Goal: Information Seeking & Learning: Find specific fact

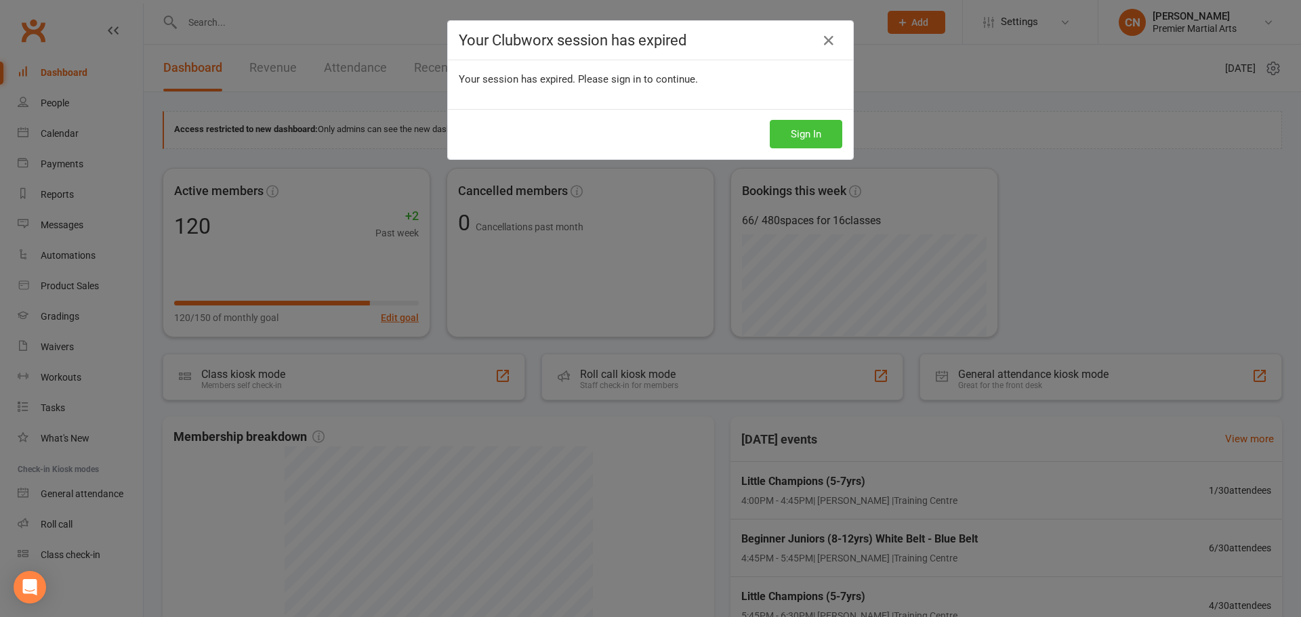
click at [801, 138] on button "Sign In" at bounding box center [806, 134] width 72 height 28
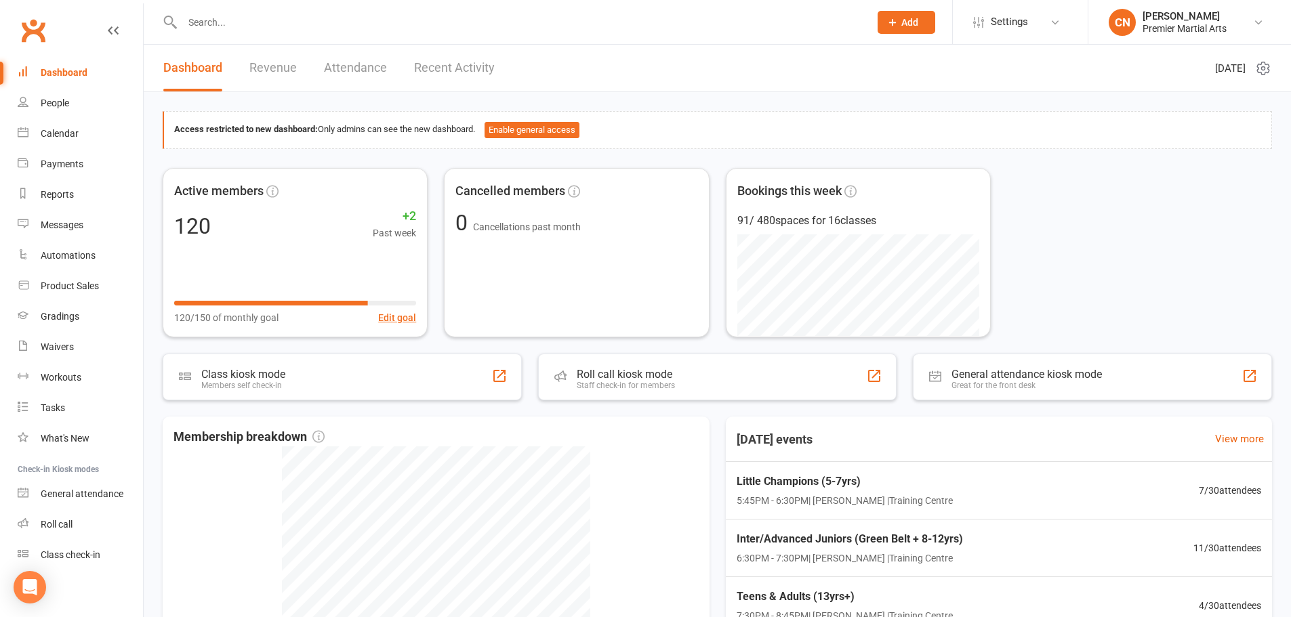
click at [414, 9] on div at bounding box center [511, 22] width 697 height 44
click at [414, 20] on input "text" at bounding box center [518, 22] width 681 height 19
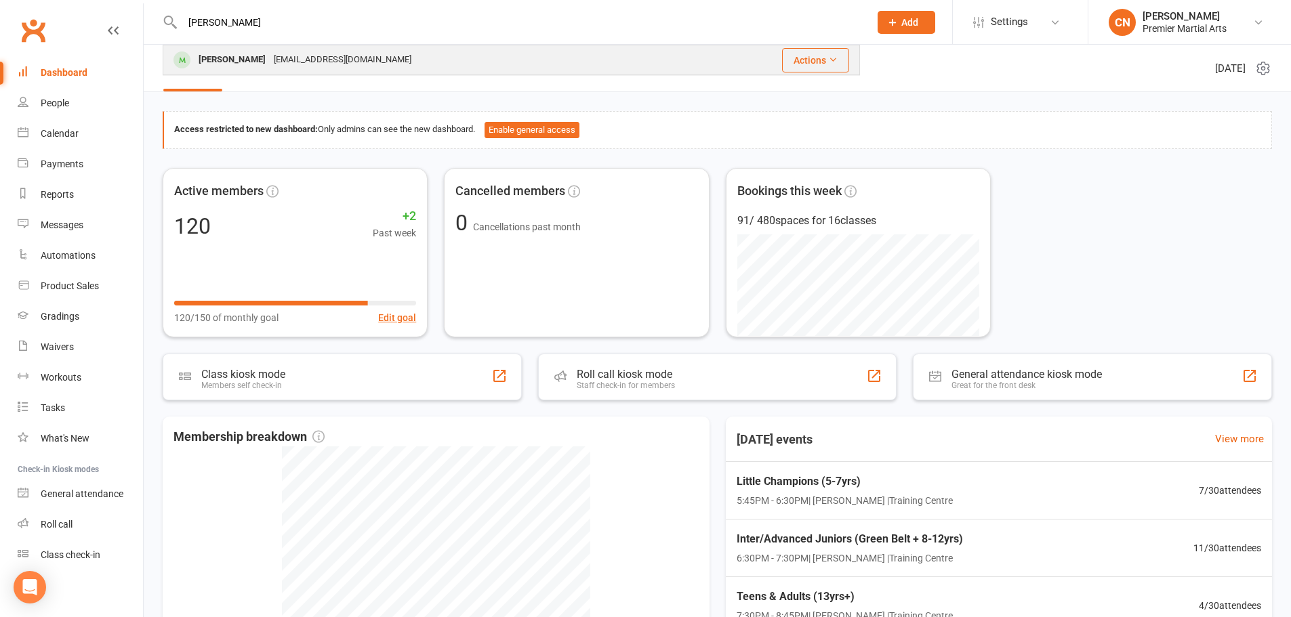
type input "[PERSON_NAME]"
click at [260, 62] on div "[PERSON_NAME]" at bounding box center [231, 60] width 75 height 20
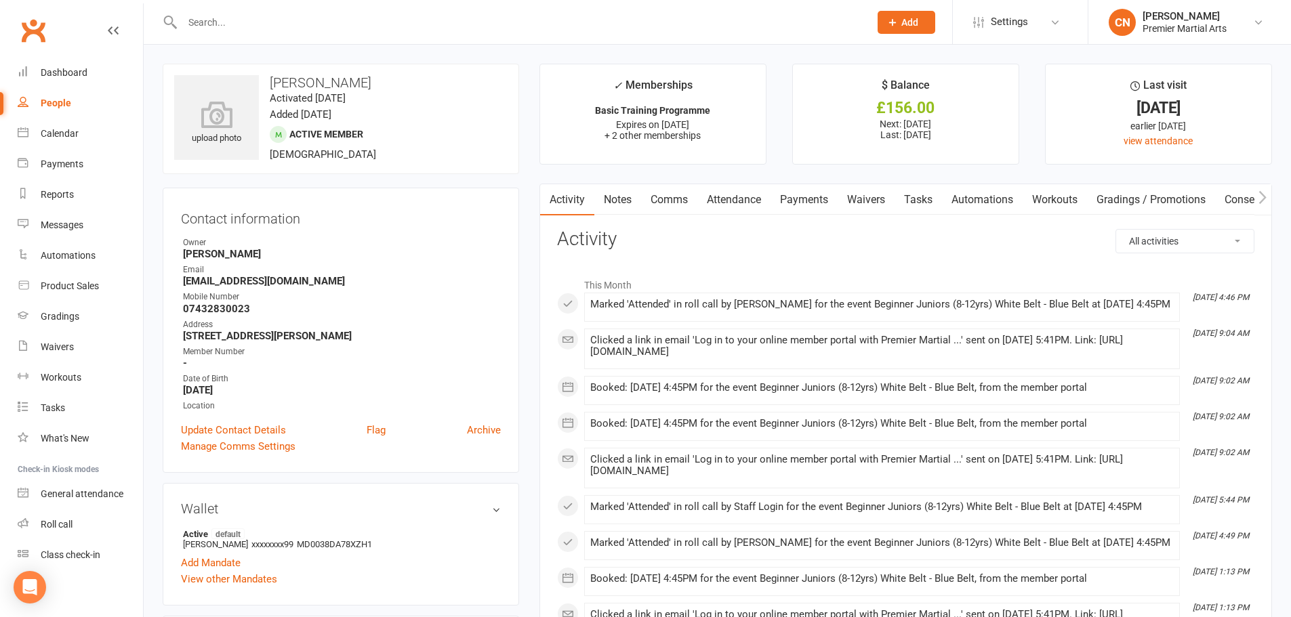
click at [792, 200] on link "Payments" at bounding box center [803, 199] width 67 height 31
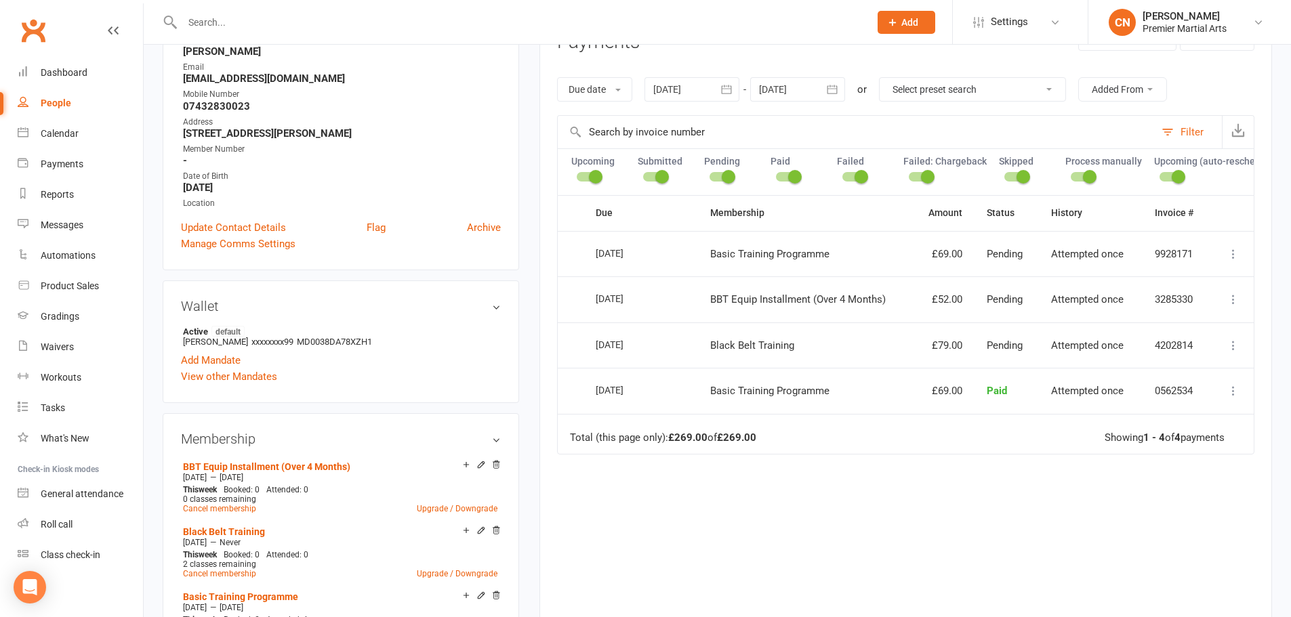
scroll to position [203, 0]
click at [1234, 260] on icon at bounding box center [1233, 254] width 14 height 14
click at [1233, 260] on icon at bounding box center [1233, 254] width 14 height 14
click at [1232, 260] on icon at bounding box center [1233, 254] width 14 height 14
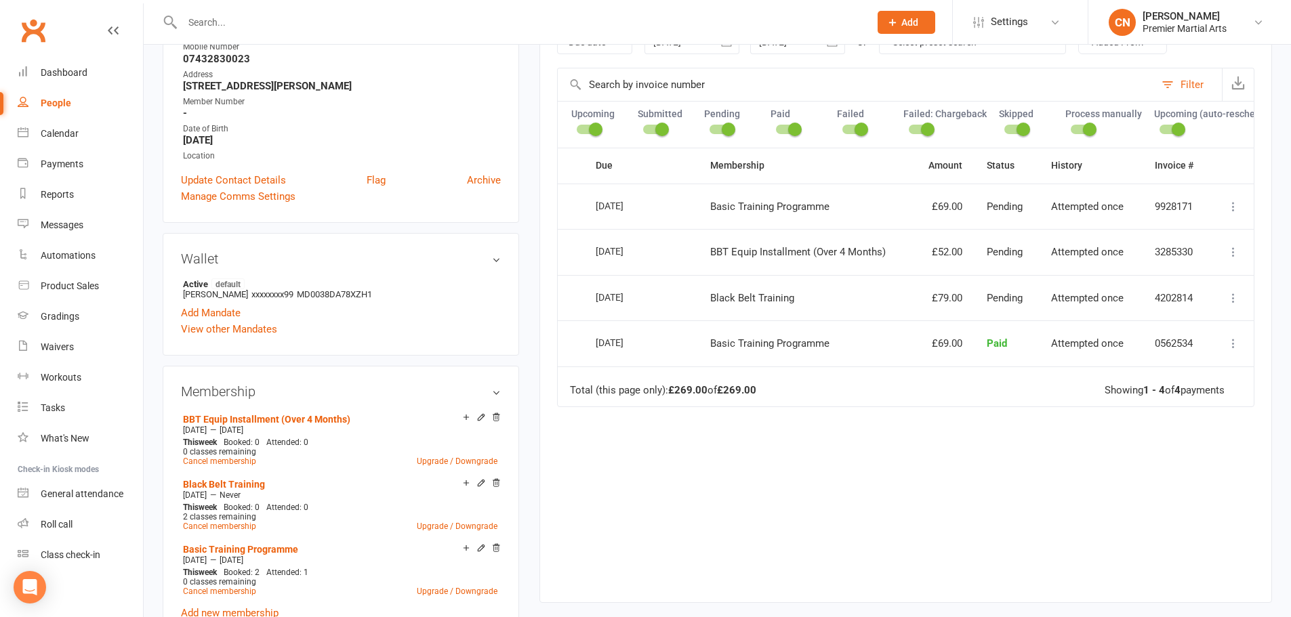
scroll to position [271, 0]
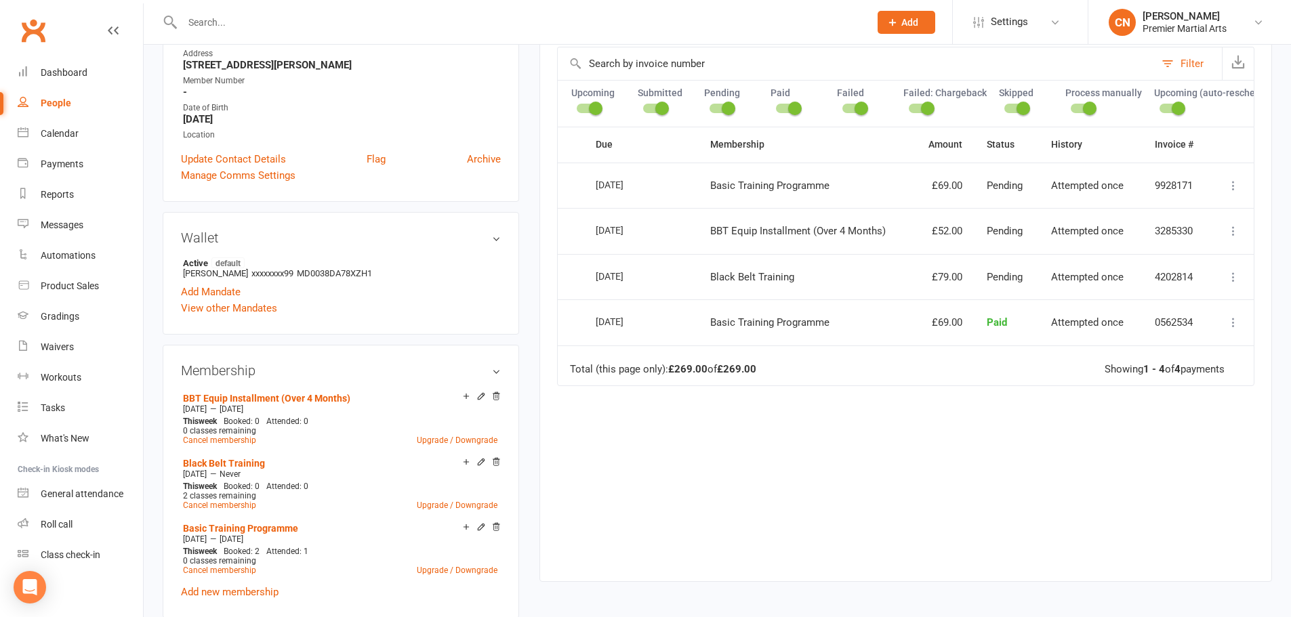
drag, startPoint x: 497, startPoint y: 528, endPoint x: 711, endPoint y: 39, distance: 533.5
click at [497, 528] on icon at bounding box center [495, 526] width 7 height 7
click at [1232, 192] on icon at bounding box center [1233, 186] width 14 height 14
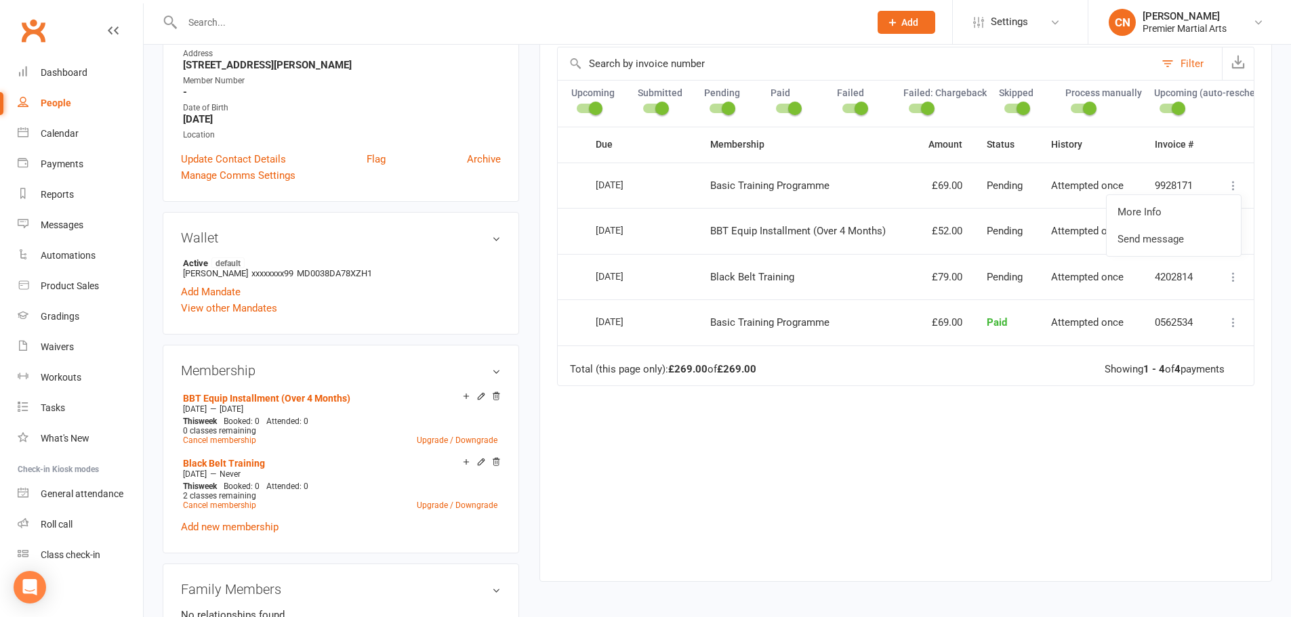
click at [1225, 181] on td "More Info Send message" at bounding box center [1231, 186] width 43 height 46
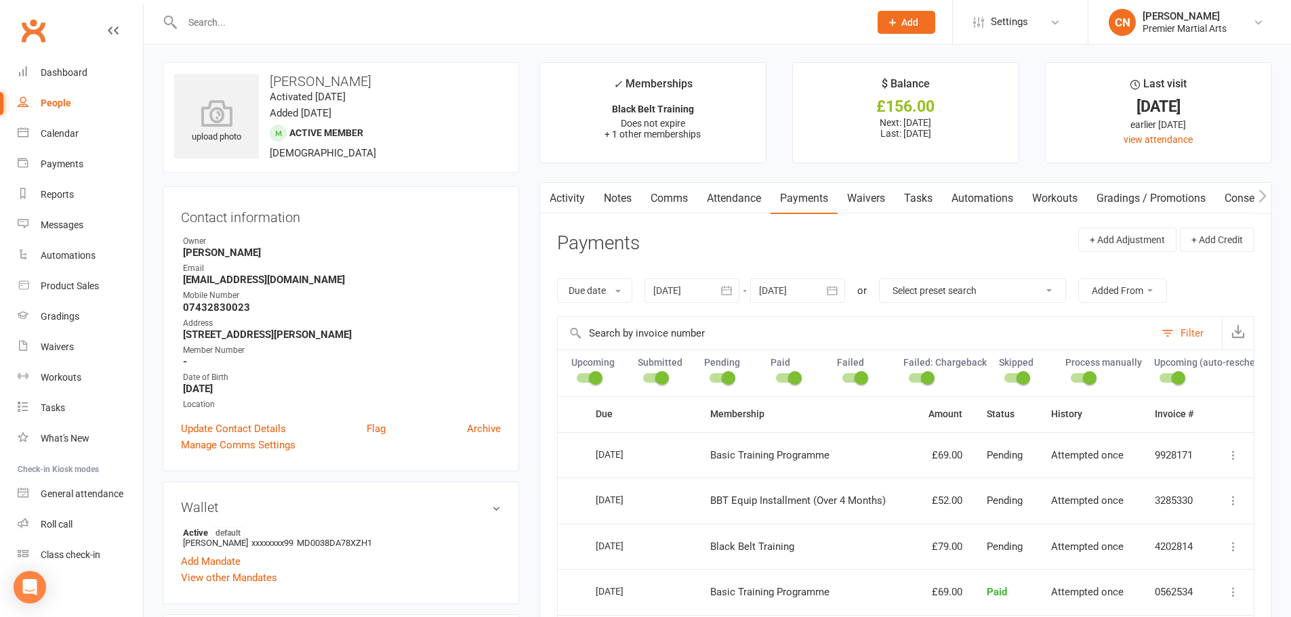
scroll to position [0, 0]
click at [576, 201] on link "Activity" at bounding box center [567, 199] width 54 height 31
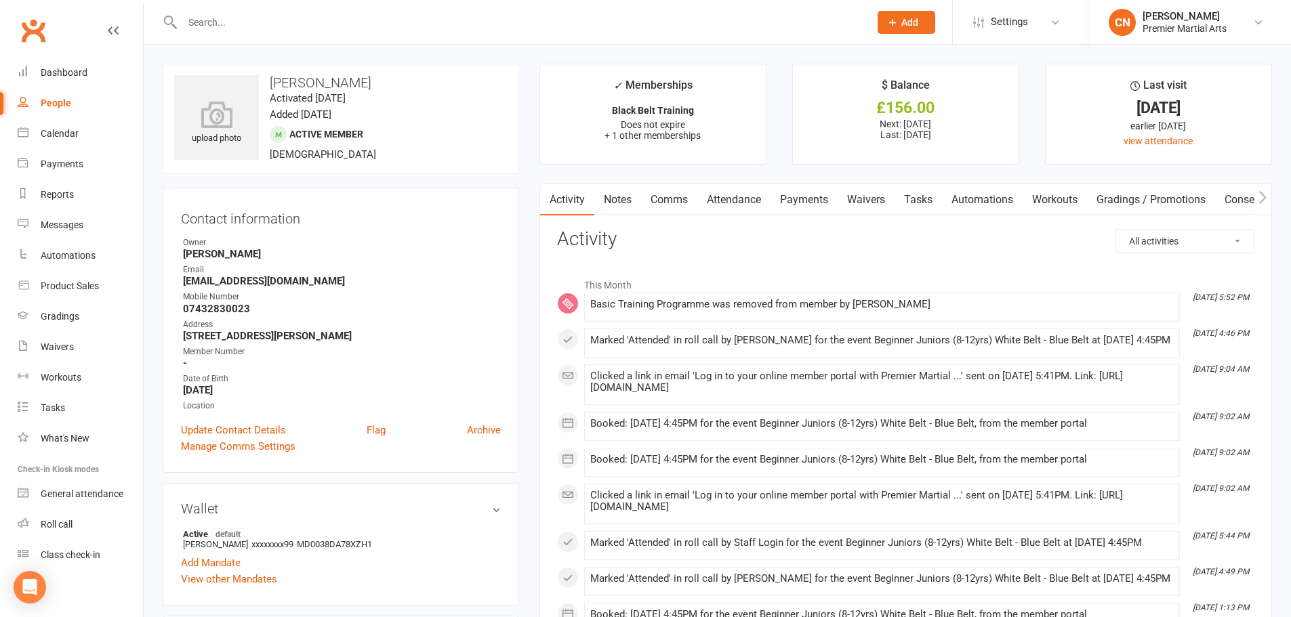
click at [820, 198] on link "Payments" at bounding box center [803, 199] width 67 height 31
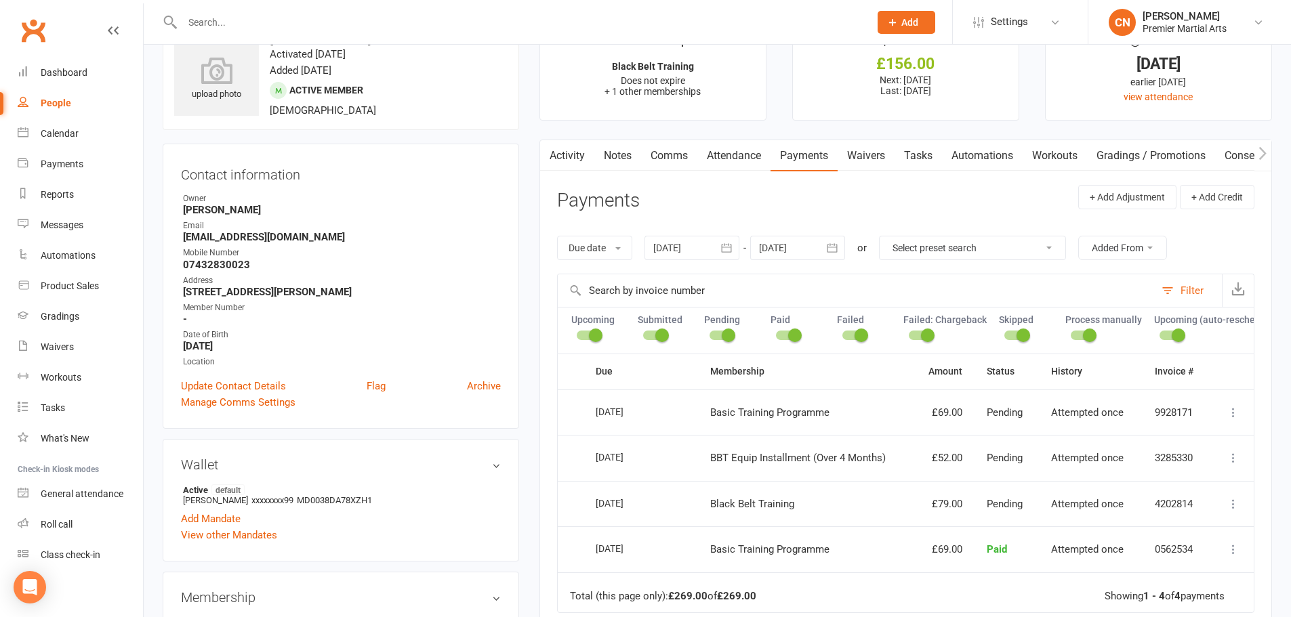
scroll to position [68, 0]
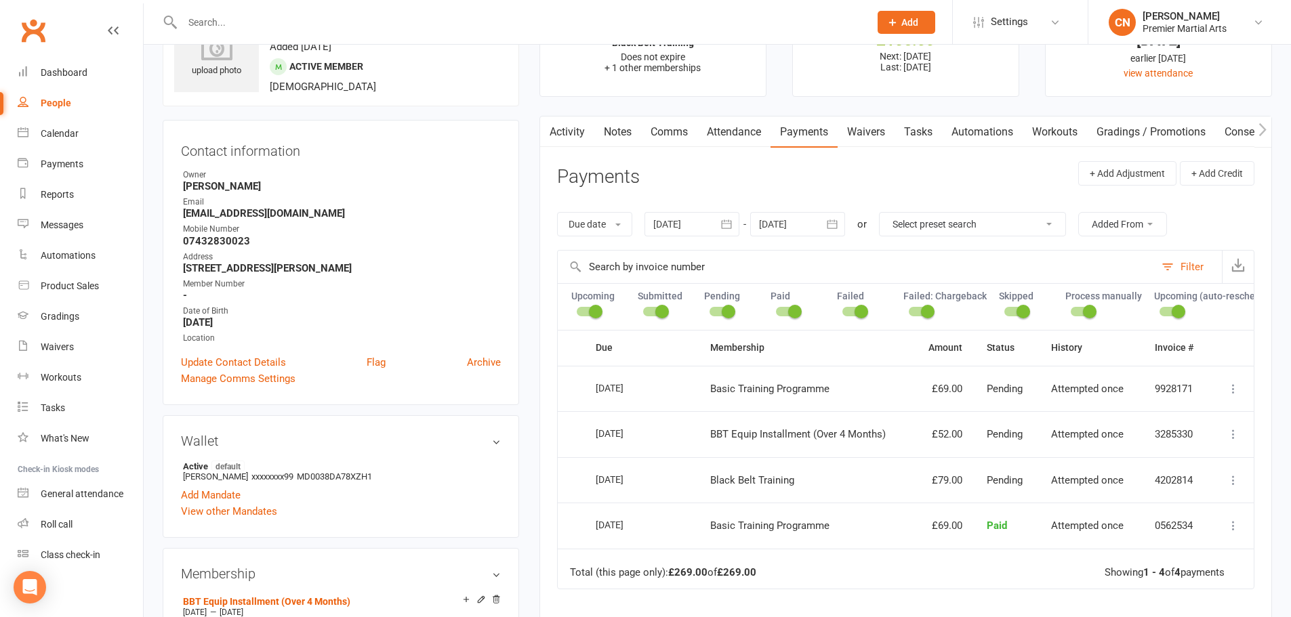
click at [1234, 441] on icon at bounding box center [1233, 434] width 14 height 14
click at [1232, 441] on icon at bounding box center [1233, 434] width 14 height 14
click at [1234, 532] on icon at bounding box center [1233, 526] width 14 height 14
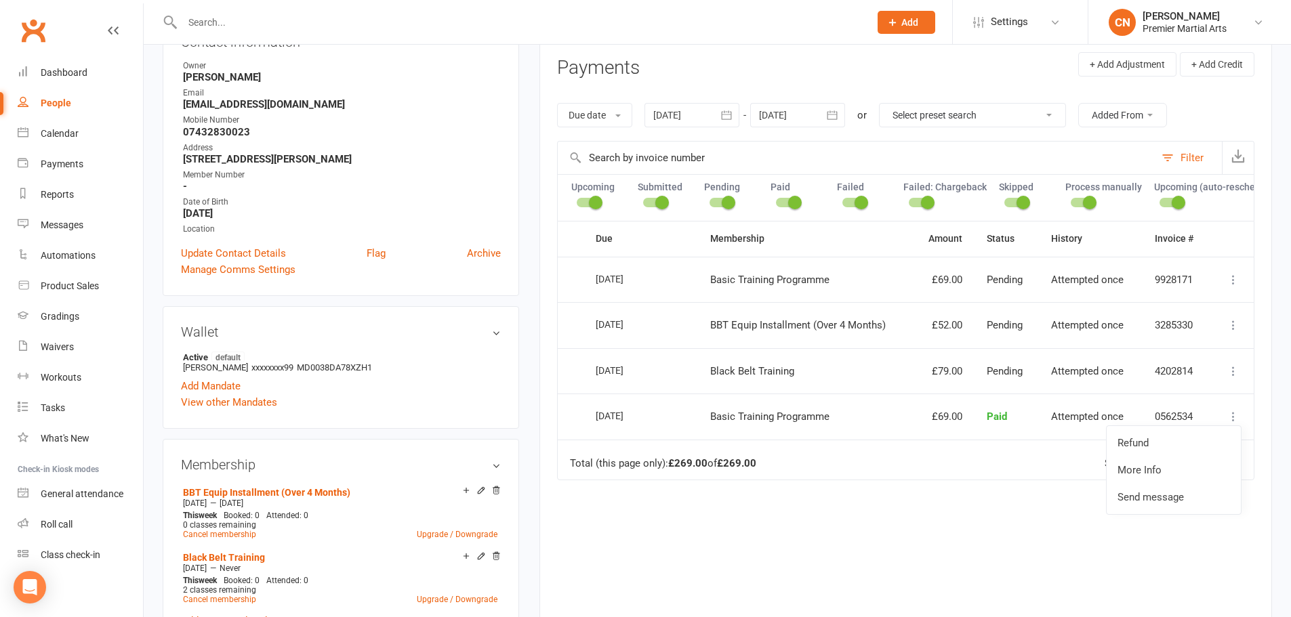
scroll to position [203, 0]
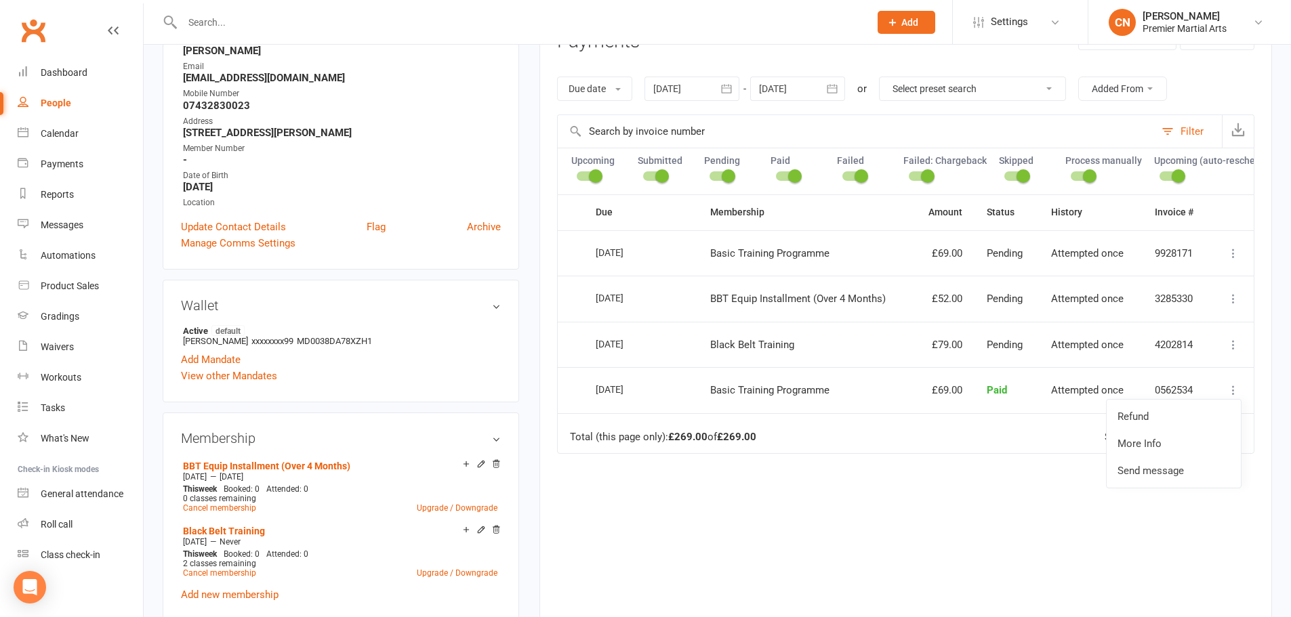
click at [1232, 397] on icon at bounding box center [1233, 390] width 14 height 14
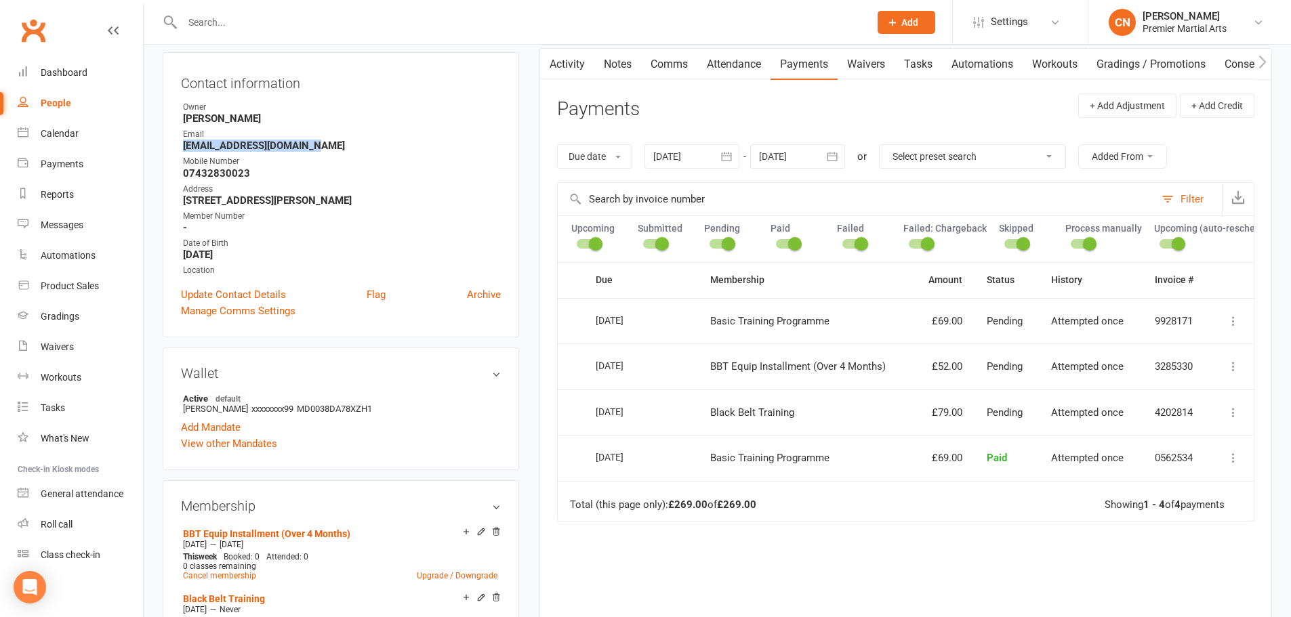
drag, startPoint x: 310, startPoint y: 146, endPoint x: 184, endPoint y: 148, distance: 126.0
click at [184, 148] on strong "[EMAIL_ADDRESS][DOMAIN_NAME]" at bounding box center [342, 146] width 318 height 12
copy strong "[EMAIL_ADDRESS][DOMAIN_NAME]"
click at [282, 27] on input "text" at bounding box center [518, 22] width 681 height 19
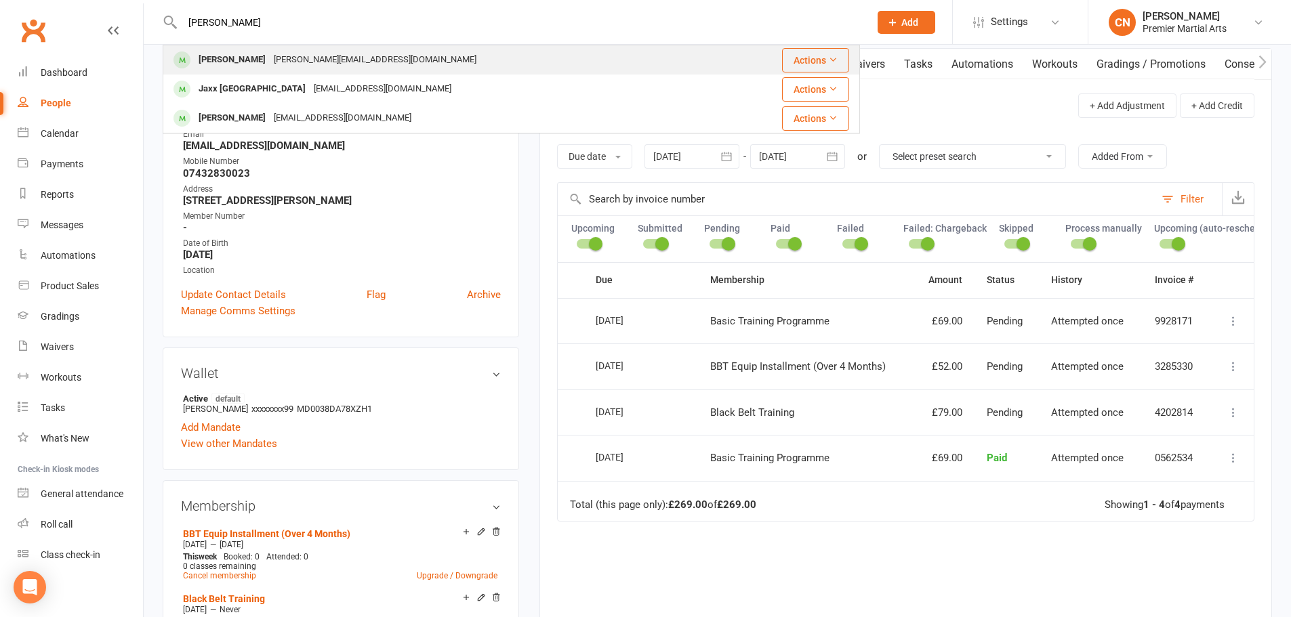
type input "[PERSON_NAME]"
click at [263, 62] on div "[PERSON_NAME]" at bounding box center [231, 60] width 75 height 20
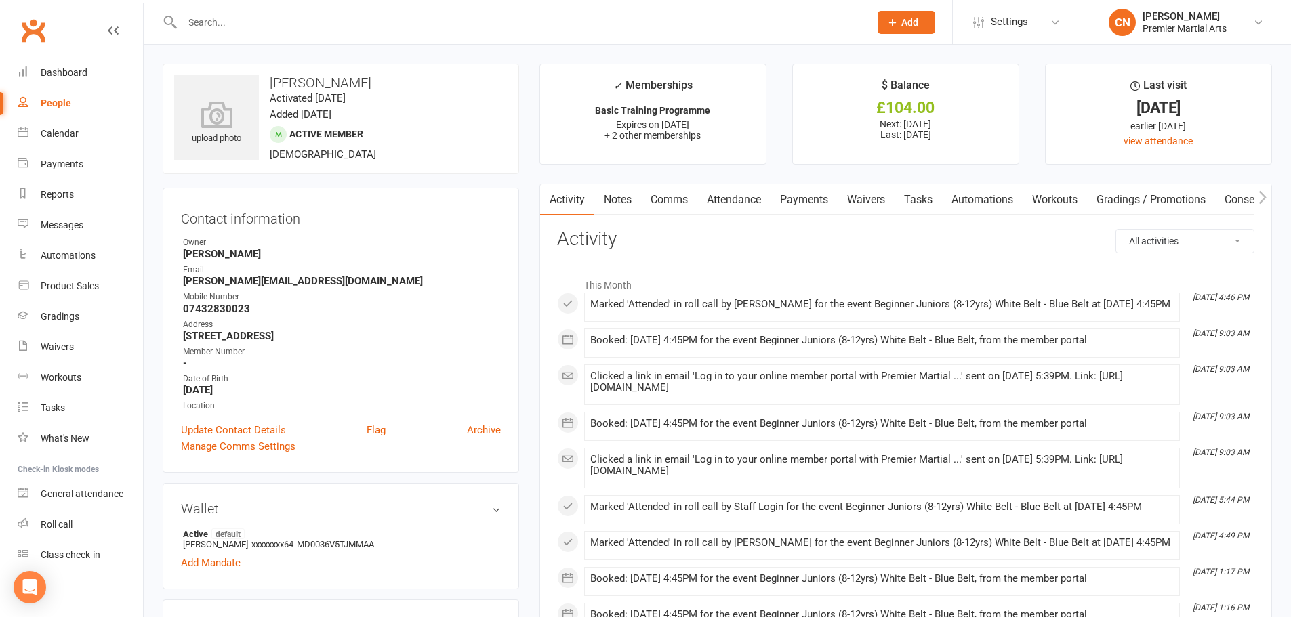
click at [794, 201] on link "Payments" at bounding box center [803, 199] width 67 height 31
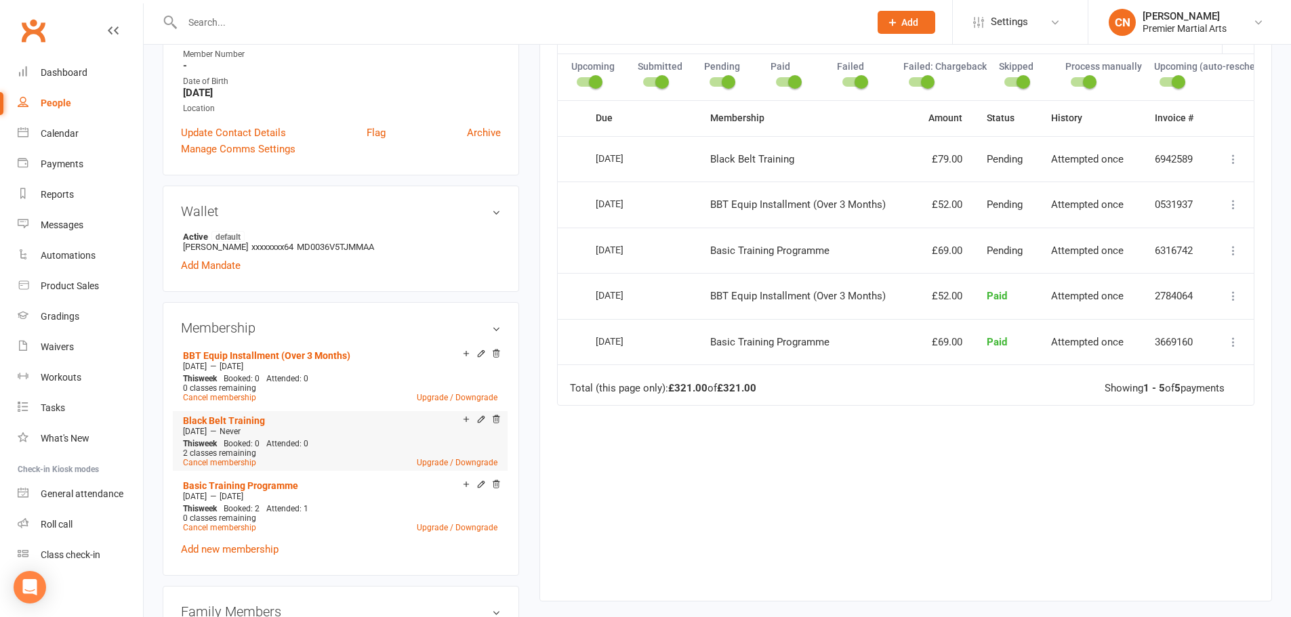
scroll to position [339, 0]
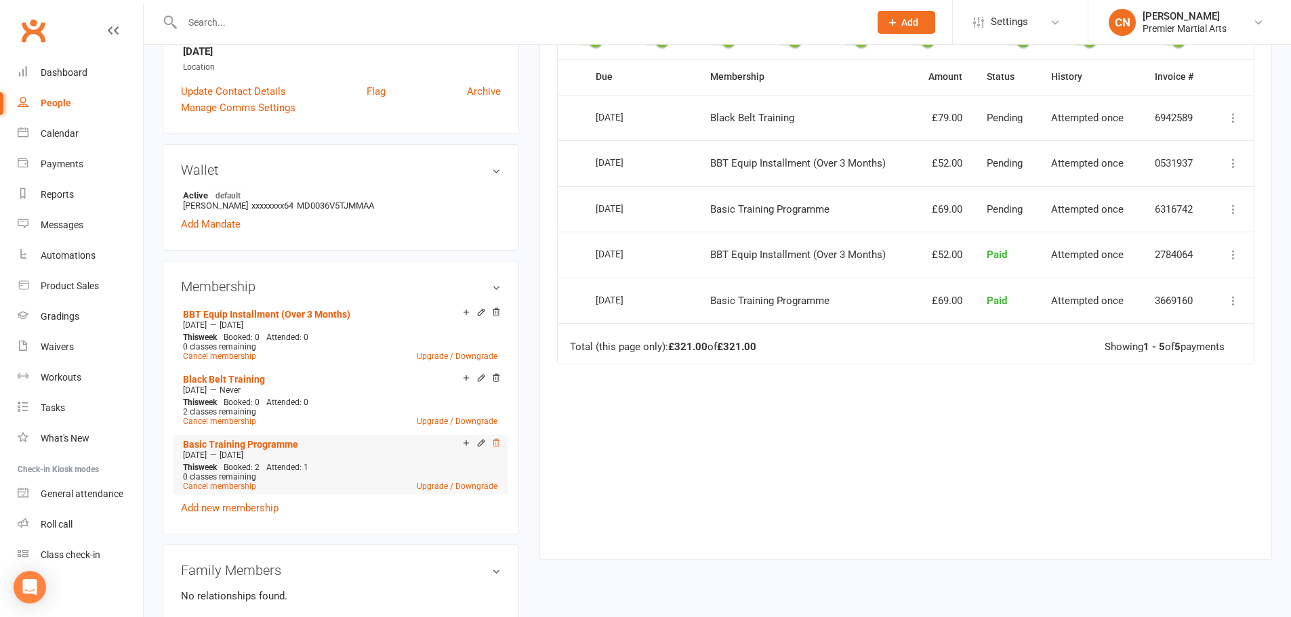
click at [497, 442] on icon at bounding box center [495, 442] width 9 height 9
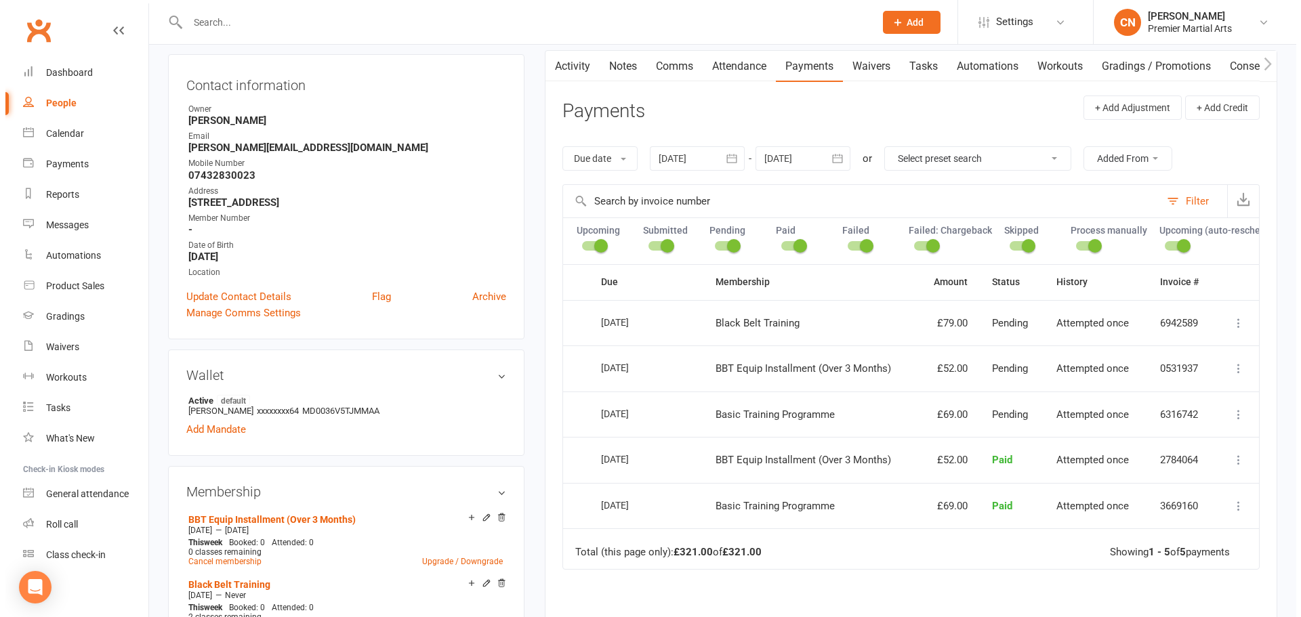
scroll to position [135, 0]
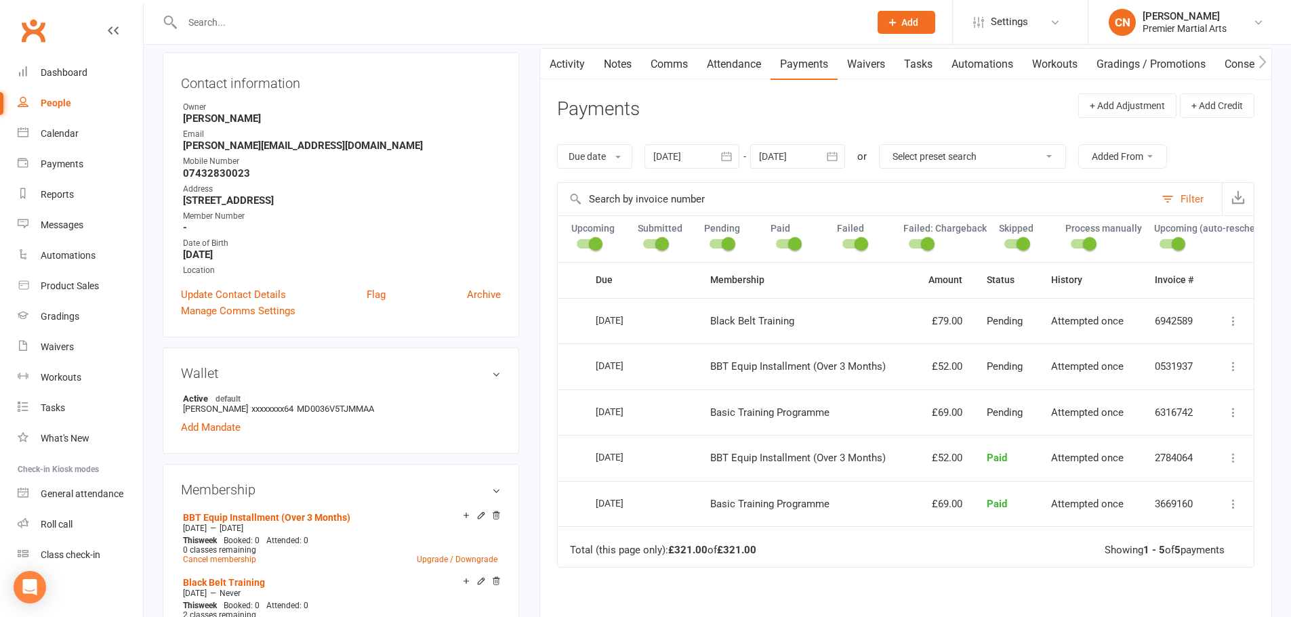
click at [1234, 419] on icon at bounding box center [1233, 413] width 14 height 14
click at [1162, 446] on link "More Info" at bounding box center [1173, 438] width 134 height 27
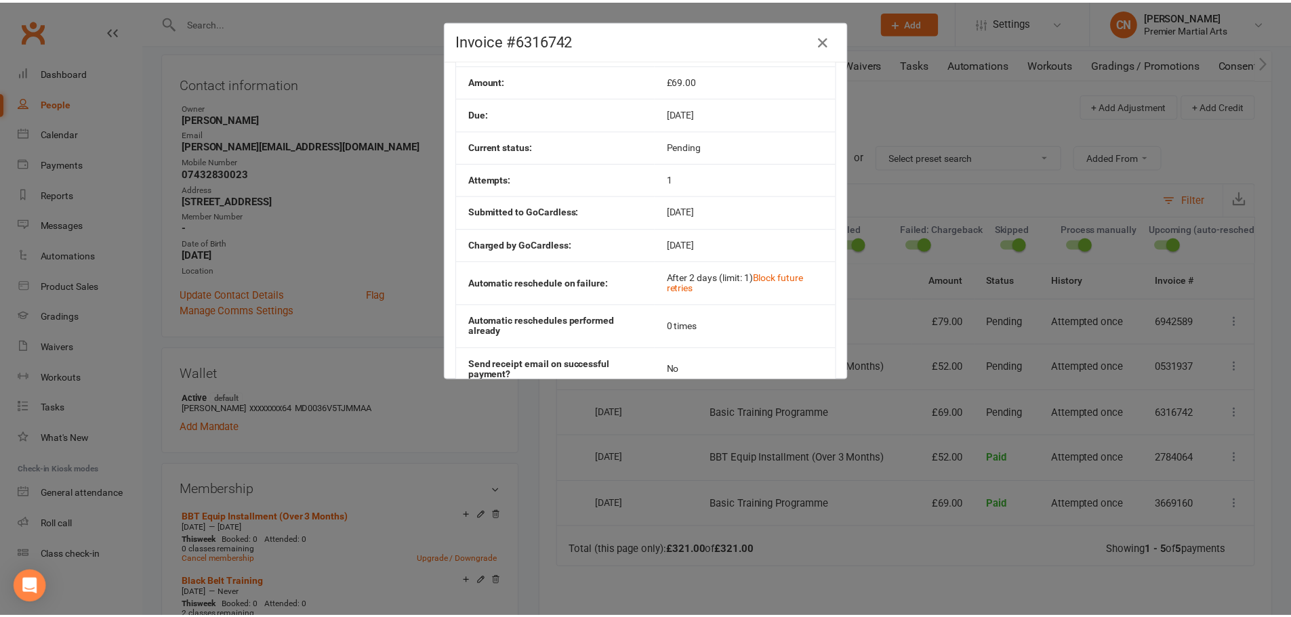
scroll to position [0, 0]
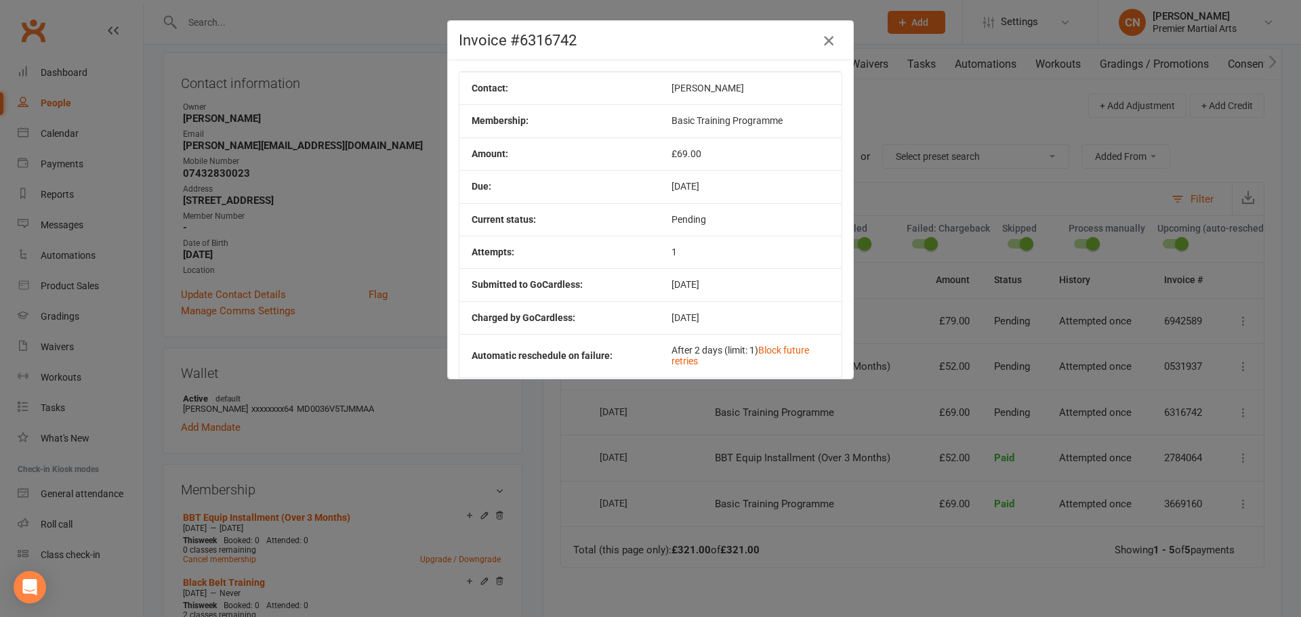
click at [824, 37] on icon "button" at bounding box center [828, 41] width 16 height 16
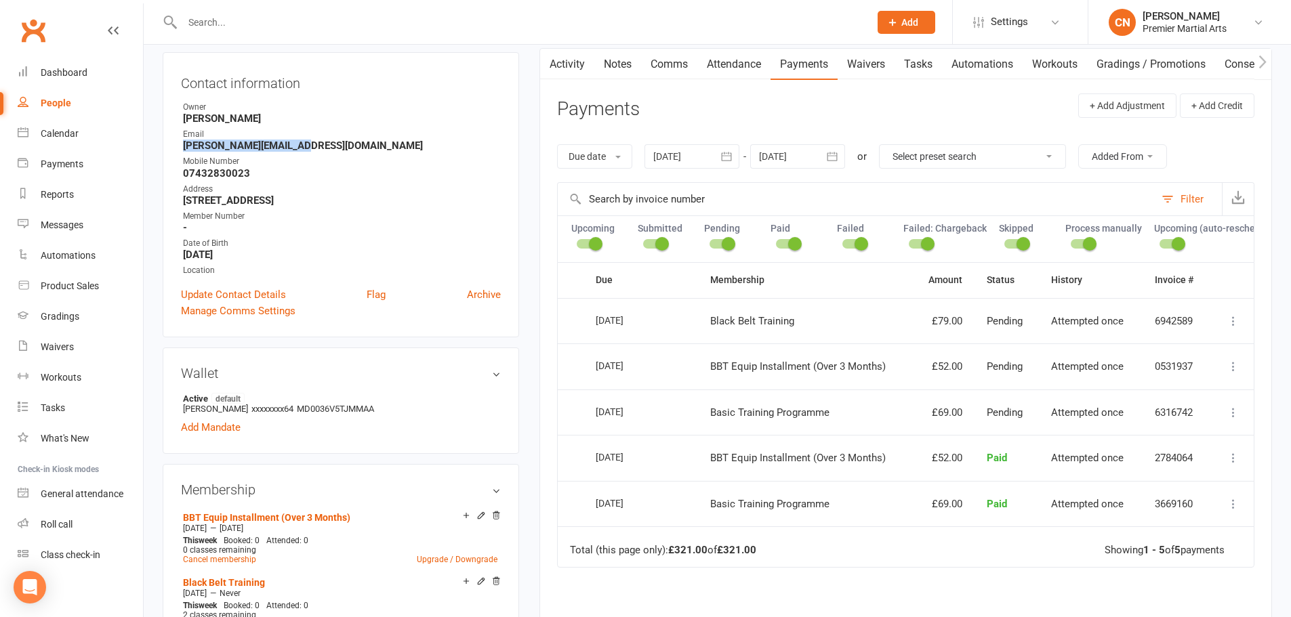
drag, startPoint x: 296, startPoint y: 147, endPoint x: 183, endPoint y: 147, distance: 113.1
click at [183, 147] on strong "[PERSON_NAME][EMAIL_ADDRESS][DOMAIN_NAME]" at bounding box center [342, 146] width 318 height 12
copy strong "[PERSON_NAME][EMAIL_ADDRESS][DOMAIN_NAME]"
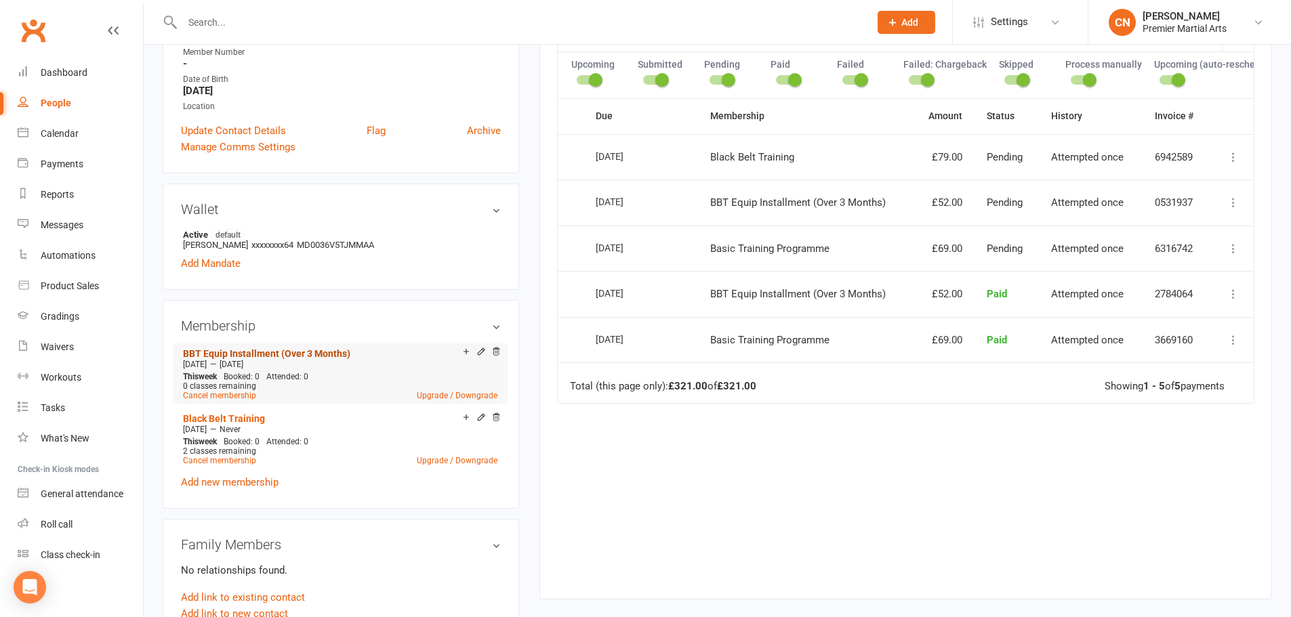
scroll to position [339, 0]
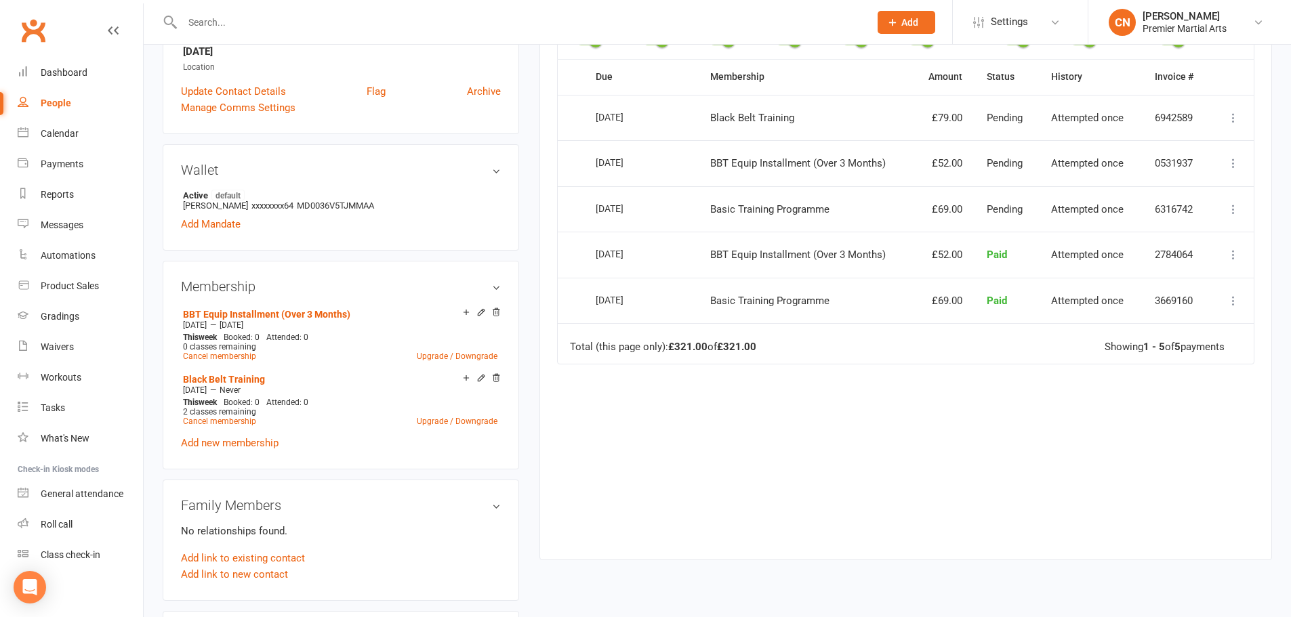
click at [1236, 216] on icon at bounding box center [1233, 210] width 14 height 14
click at [251, 311] on link "BBT Equip Installment (Over 3 Months)" at bounding box center [266, 314] width 167 height 11
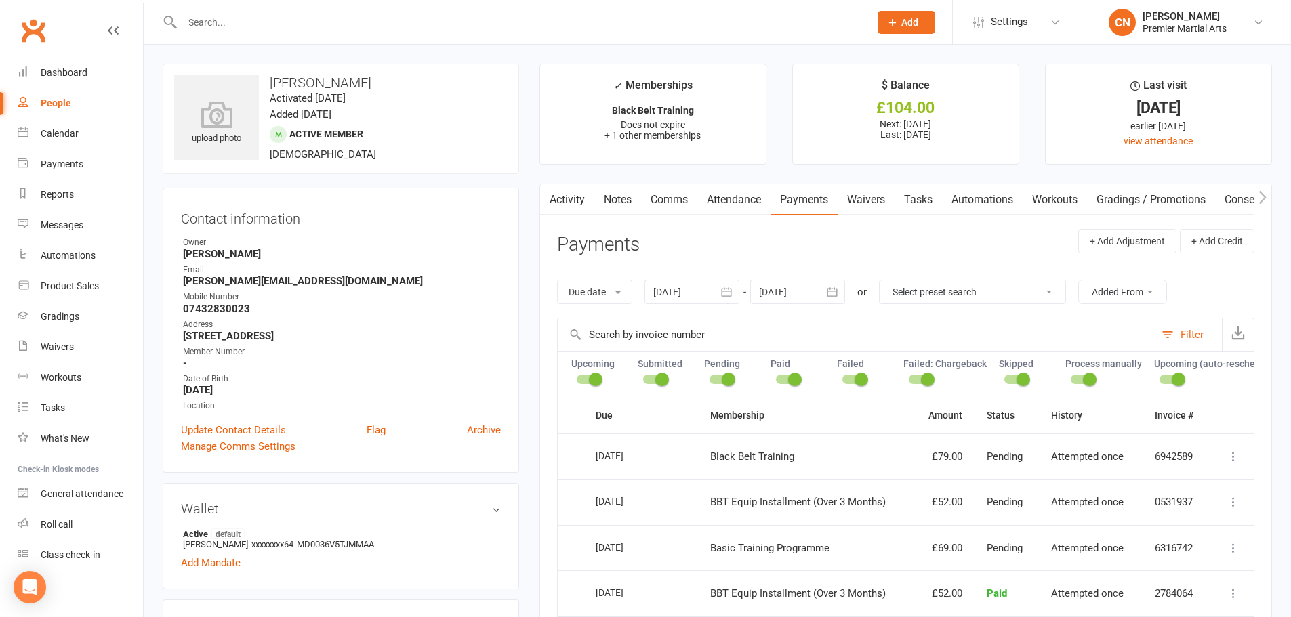
click at [242, 19] on input "text" at bounding box center [518, 22] width 681 height 19
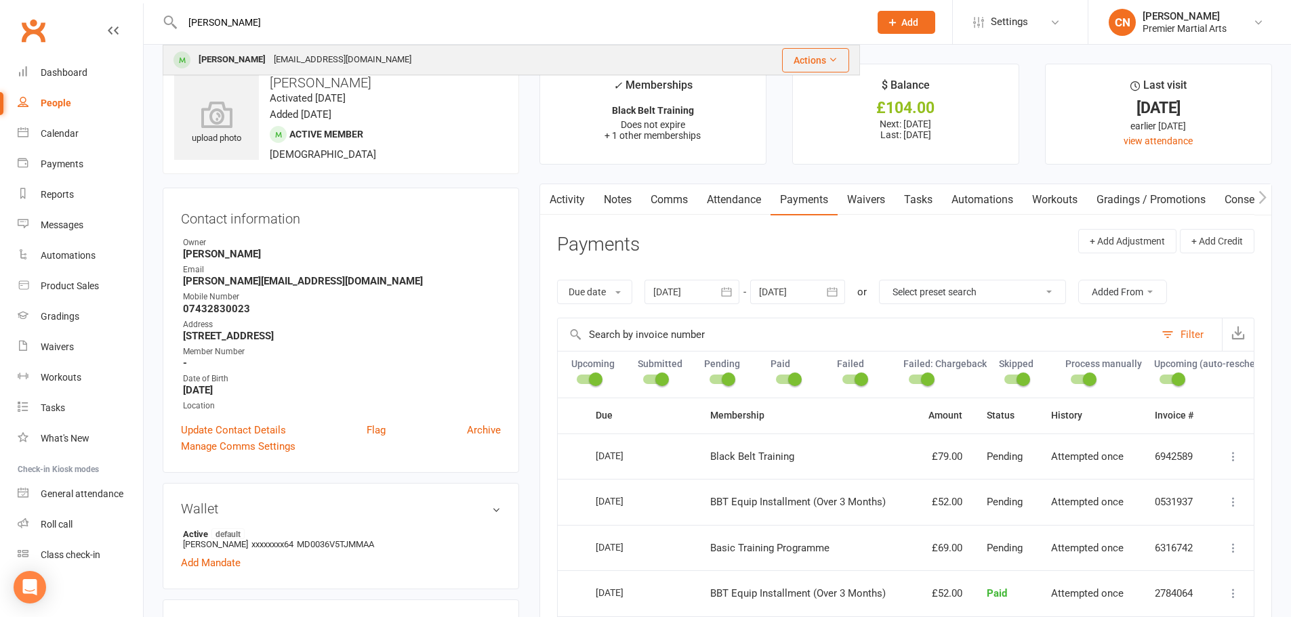
type input "[PERSON_NAME]"
click at [211, 60] on div "[PERSON_NAME]" at bounding box center [231, 60] width 75 height 20
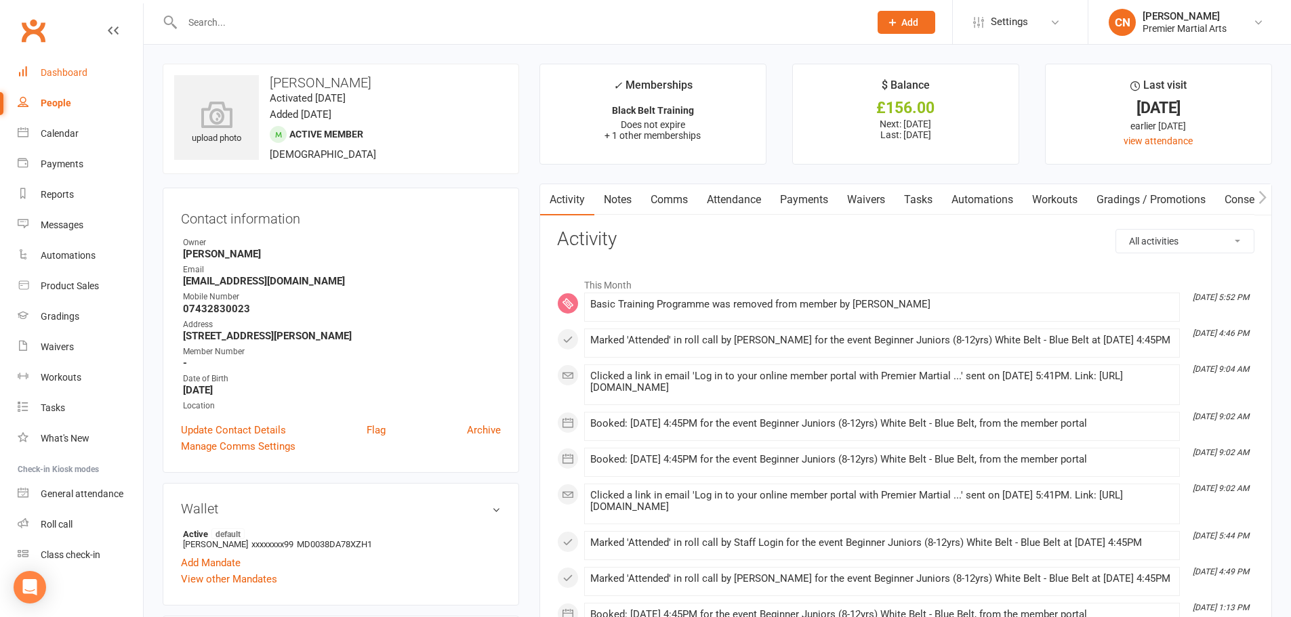
click at [73, 70] on div "Dashboard" at bounding box center [64, 72] width 47 height 11
